Goal: Navigation & Orientation: Find specific page/section

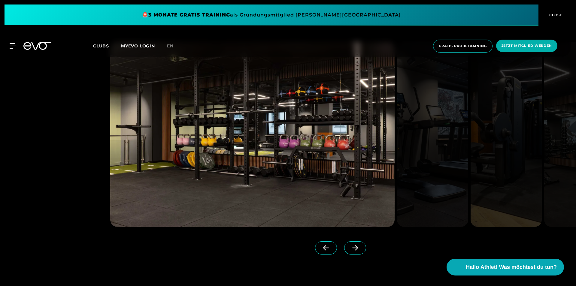
scroll to position [600, 0]
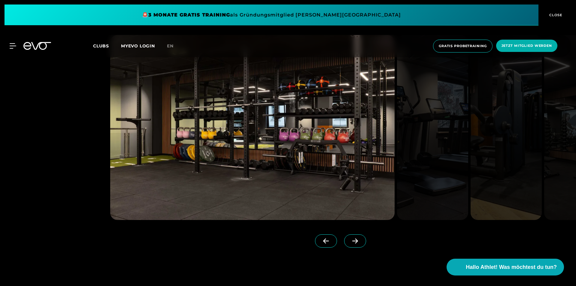
click at [350, 242] on icon at bounding box center [355, 240] width 11 height 5
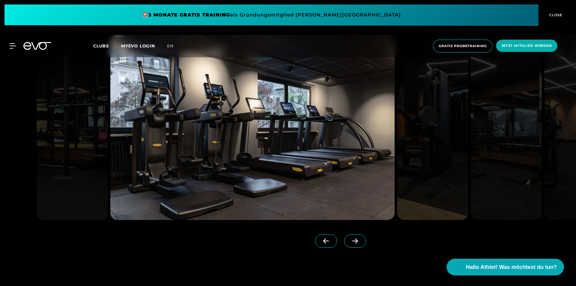
click at [350, 242] on icon at bounding box center [355, 240] width 11 height 5
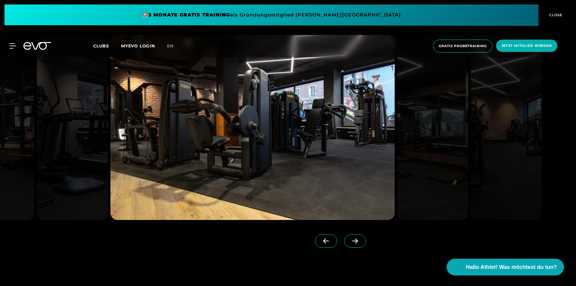
click at [350, 242] on icon at bounding box center [355, 240] width 11 height 5
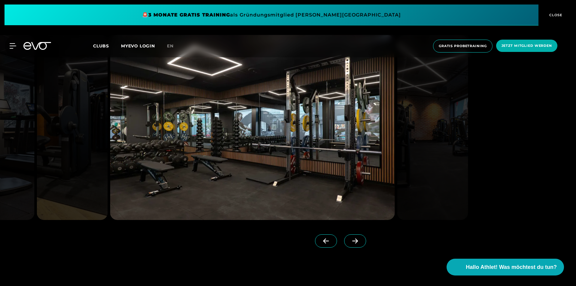
click at [350, 242] on icon at bounding box center [355, 240] width 11 height 5
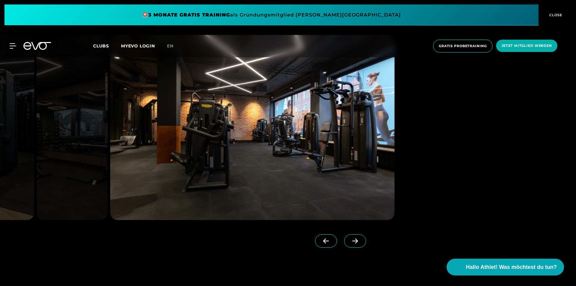
click at [350, 242] on icon at bounding box center [355, 240] width 11 height 5
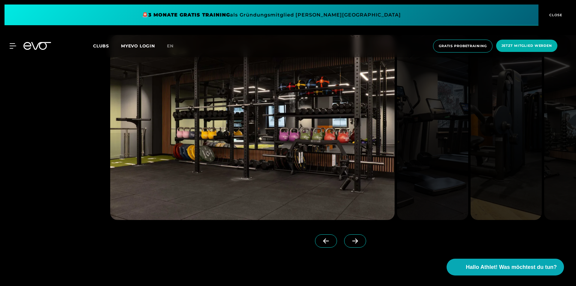
click at [350, 242] on icon at bounding box center [355, 240] width 11 height 5
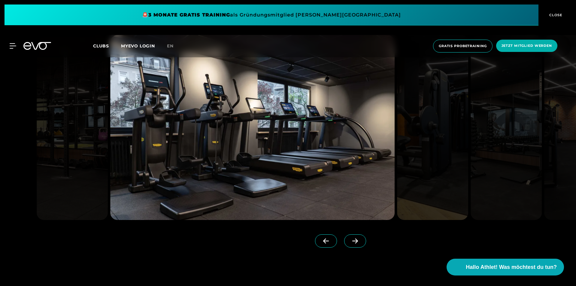
click at [350, 242] on icon at bounding box center [355, 240] width 11 height 5
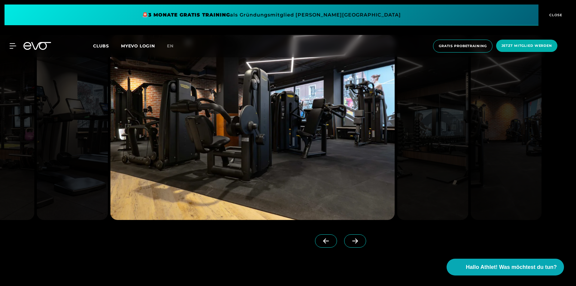
click at [350, 242] on icon at bounding box center [355, 240] width 11 height 5
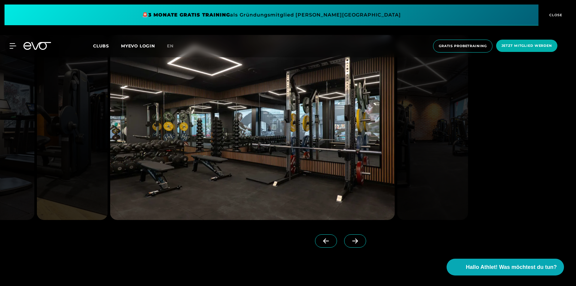
click at [352, 241] on icon at bounding box center [355, 241] width 6 height 5
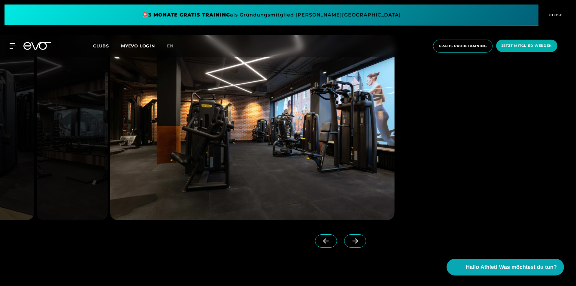
click at [352, 241] on icon at bounding box center [355, 241] width 6 height 5
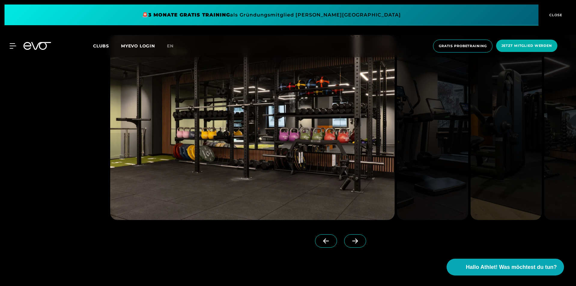
click at [321, 241] on icon at bounding box center [326, 240] width 11 height 5
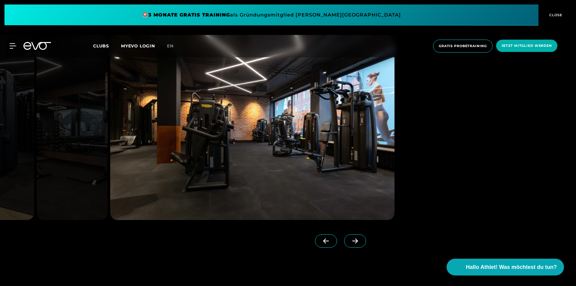
click at [344, 242] on span at bounding box center [355, 240] width 22 height 13
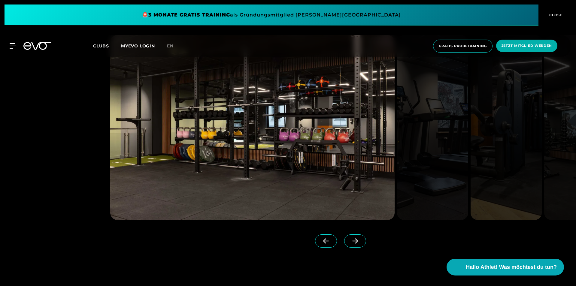
click at [350, 240] on icon at bounding box center [355, 240] width 11 height 5
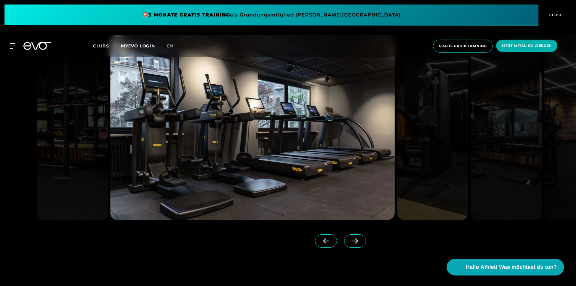
click at [350, 240] on icon at bounding box center [355, 240] width 11 height 5
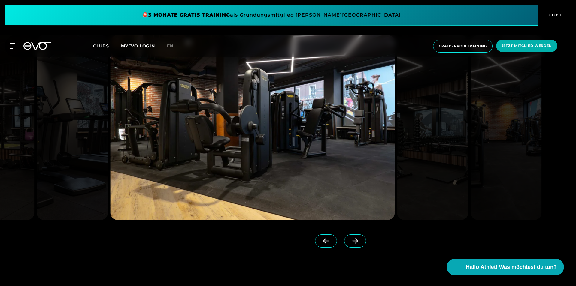
click at [350, 240] on icon at bounding box center [355, 240] width 11 height 5
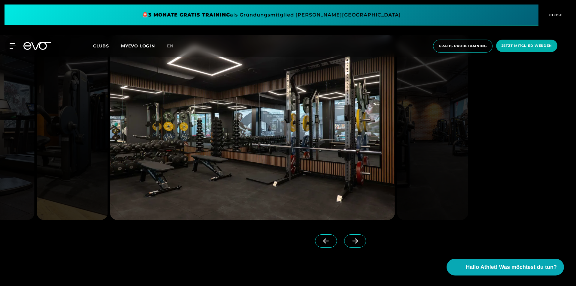
click at [352, 242] on span at bounding box center [355, 240] width 22 height 13
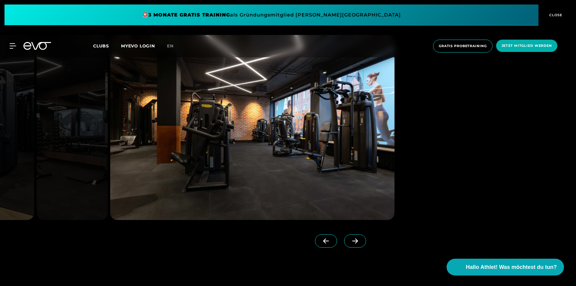
click at [351, 241] on span at bounding box center [355, 240] width 22 height 13
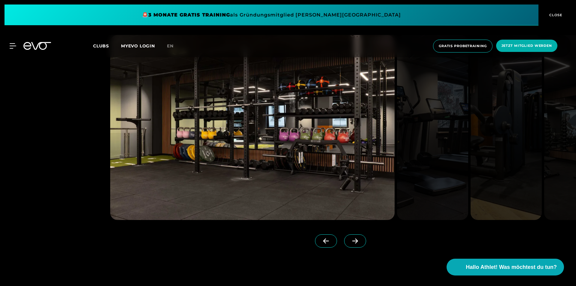
click at [322, 244] on span at bounding box center [326, 240] width 22 height 13
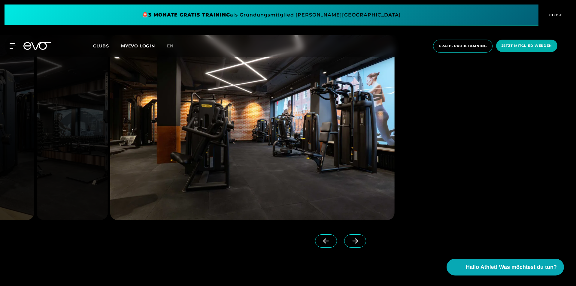
click at [322, 244] on span at bounding box center [326, 240] width 22 height 13
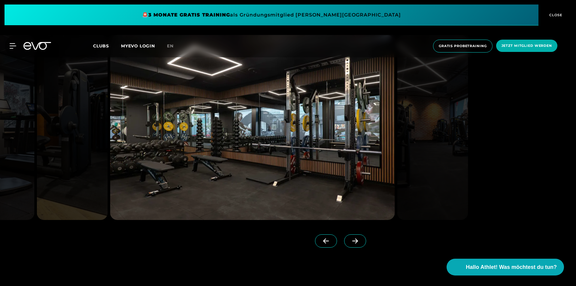
click at [322, 244] on span at bounding box center [326, 240] width 22 height 13
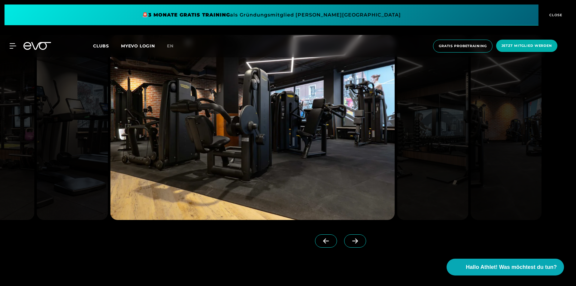
click at [322, 244] on span at bounding box center [326, 240] width 22 height 13
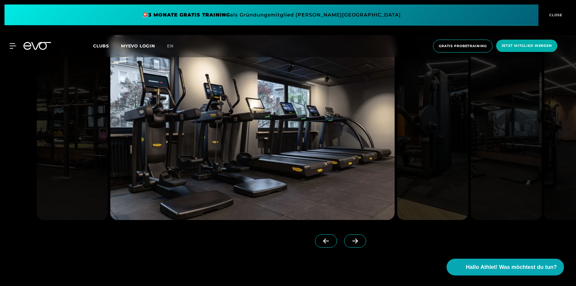
click at [322, 244] on span at bounding box center [326, 240] width 22 height 13
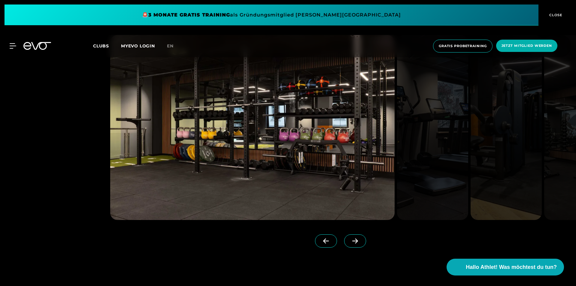
click at [322, 244] on span at bounding box center [326, 240] width 22 height 13
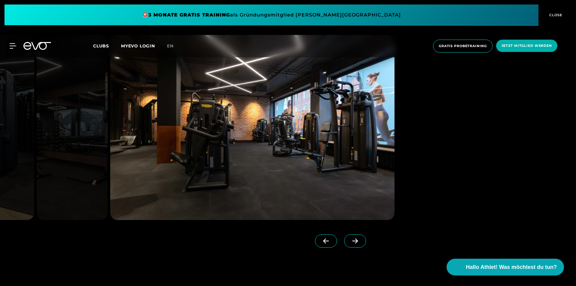
click at [325, 237] on span at bounding box center [326, 240] width 22 height 13
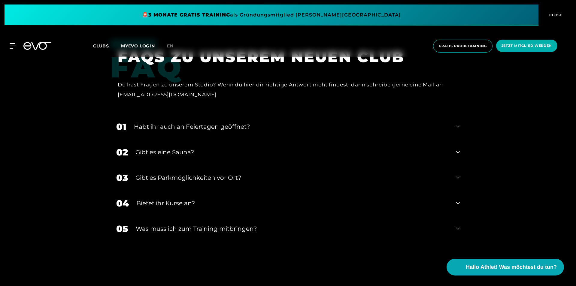
scroll to position [1771, 0]
click at [457, 149] on icon at bounding box center [458, 152] width 4 height 7
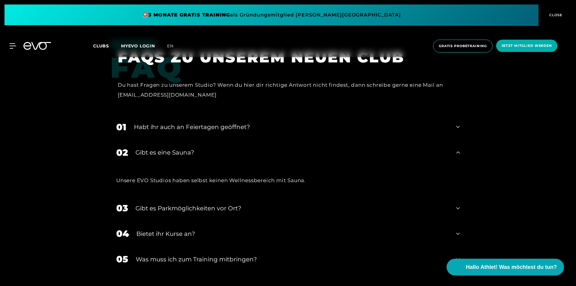
click at [456, 205] on icon at bounding box center [458, 208] width 4 height 7
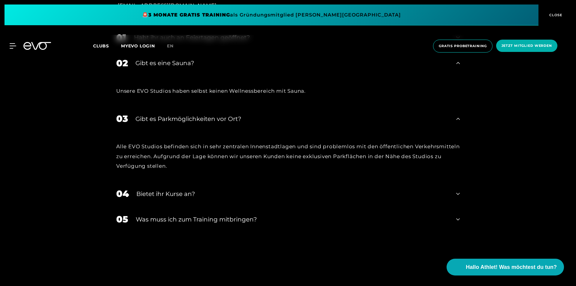
scroll to position [1861, 0]
click at [456, 190] on icon at bounding box center [458, 193] width 4 height 7
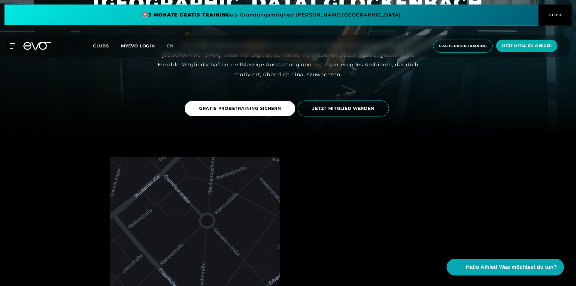
scroll to position [0, 0]
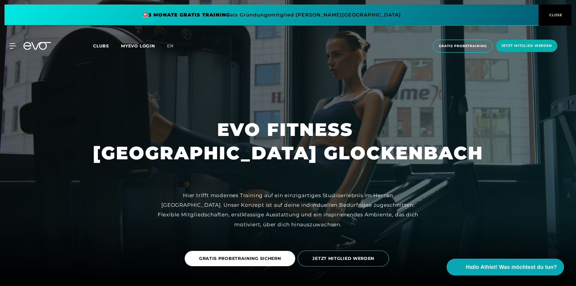
click at [101, 48] on span "Clubs" at bounding box center [101, 45] width 16 height 5
